Goal: Find specific page/section: Find specific page/section

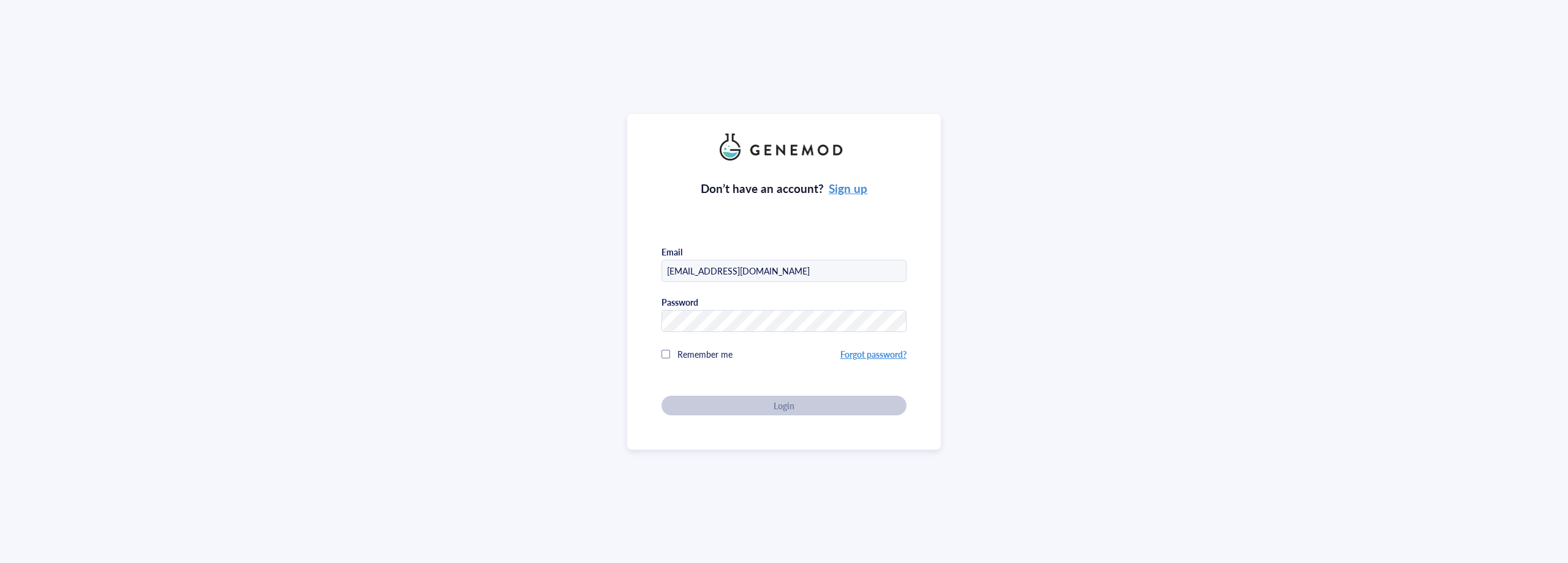
type input "jsunjong@umich.edu"
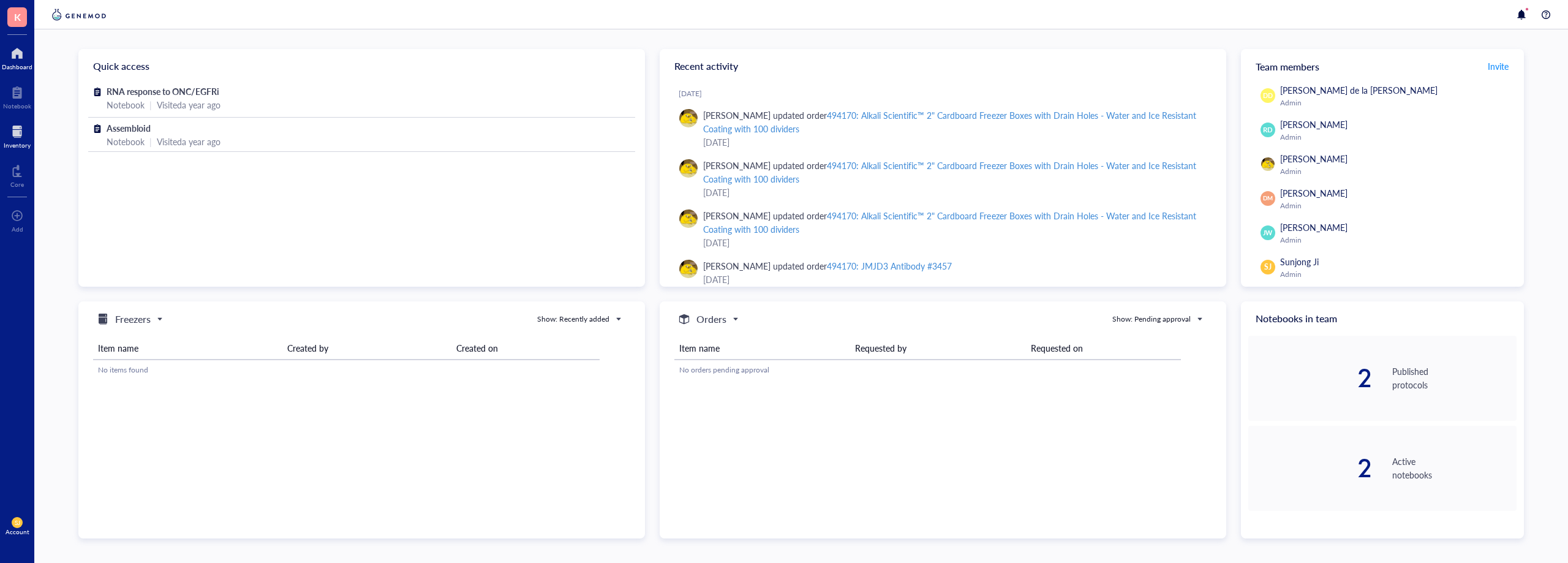
click at [13, 122] on div "Inventory" at bounding box center [17, 135] width 34 height 34
click at [14, 87] on div at bounding box center [17, 92] width 28 height 19
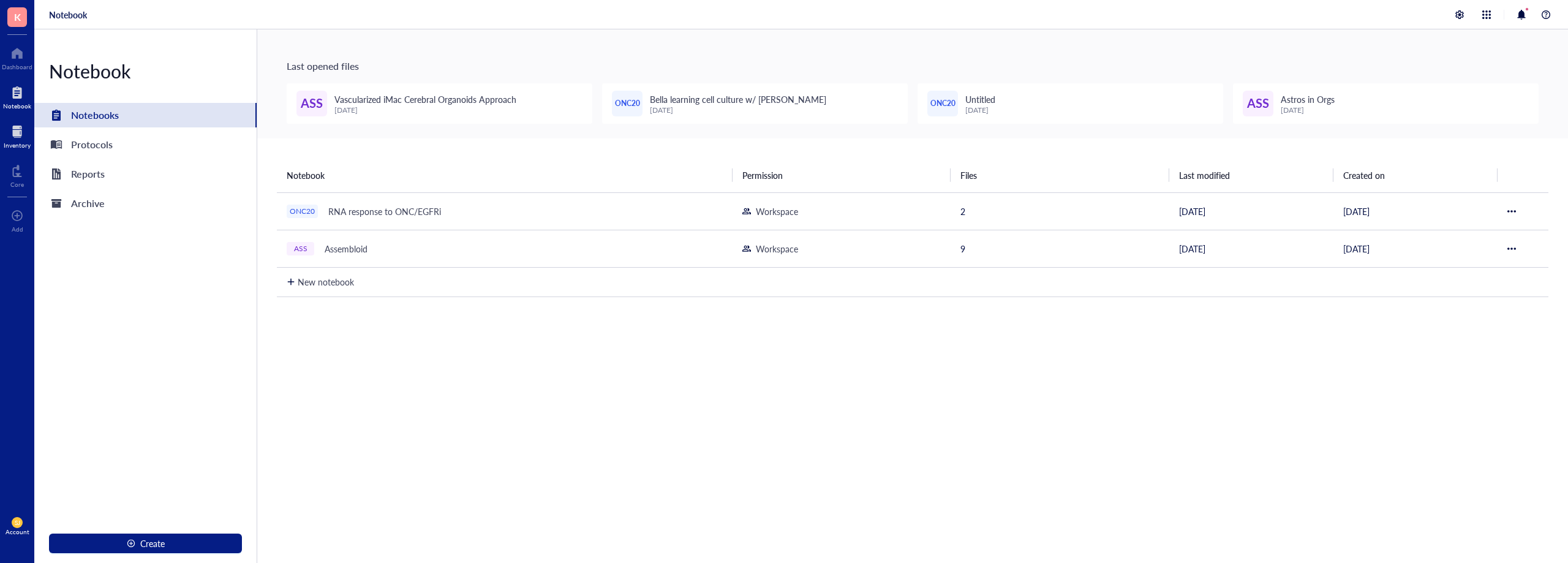
click at [13, 129] on div at bounding box center [17, 132] width 27 height 19
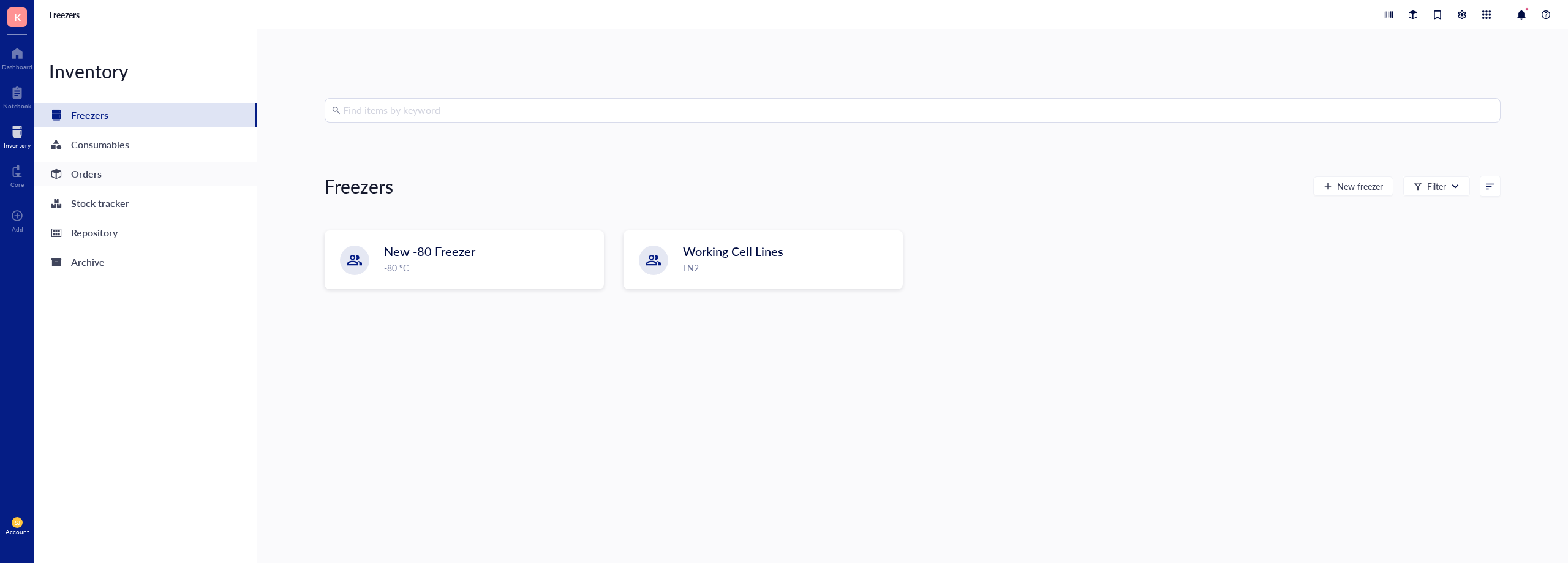
click at [102, 177] on div "Orders" at bounding box center [145, 174] width 222 height 24
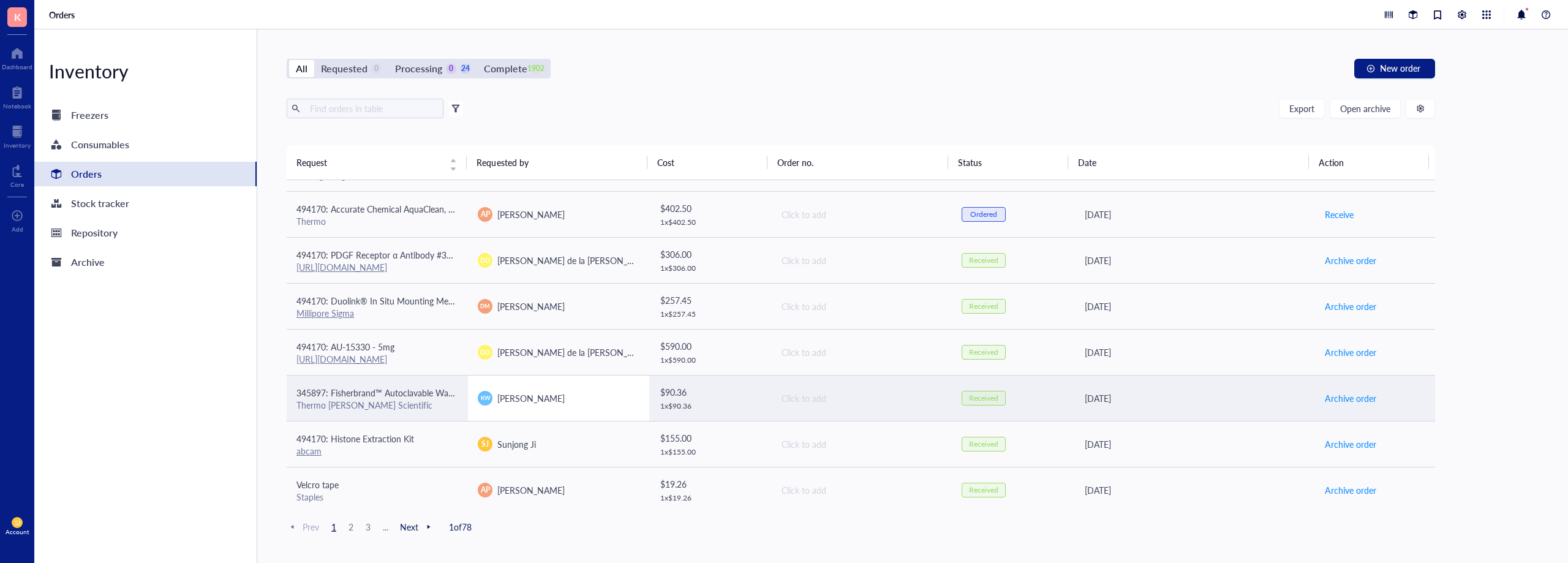
scroll to position [824, 0]
